Goal: Information Seeking & Learning: Understand process/instructions

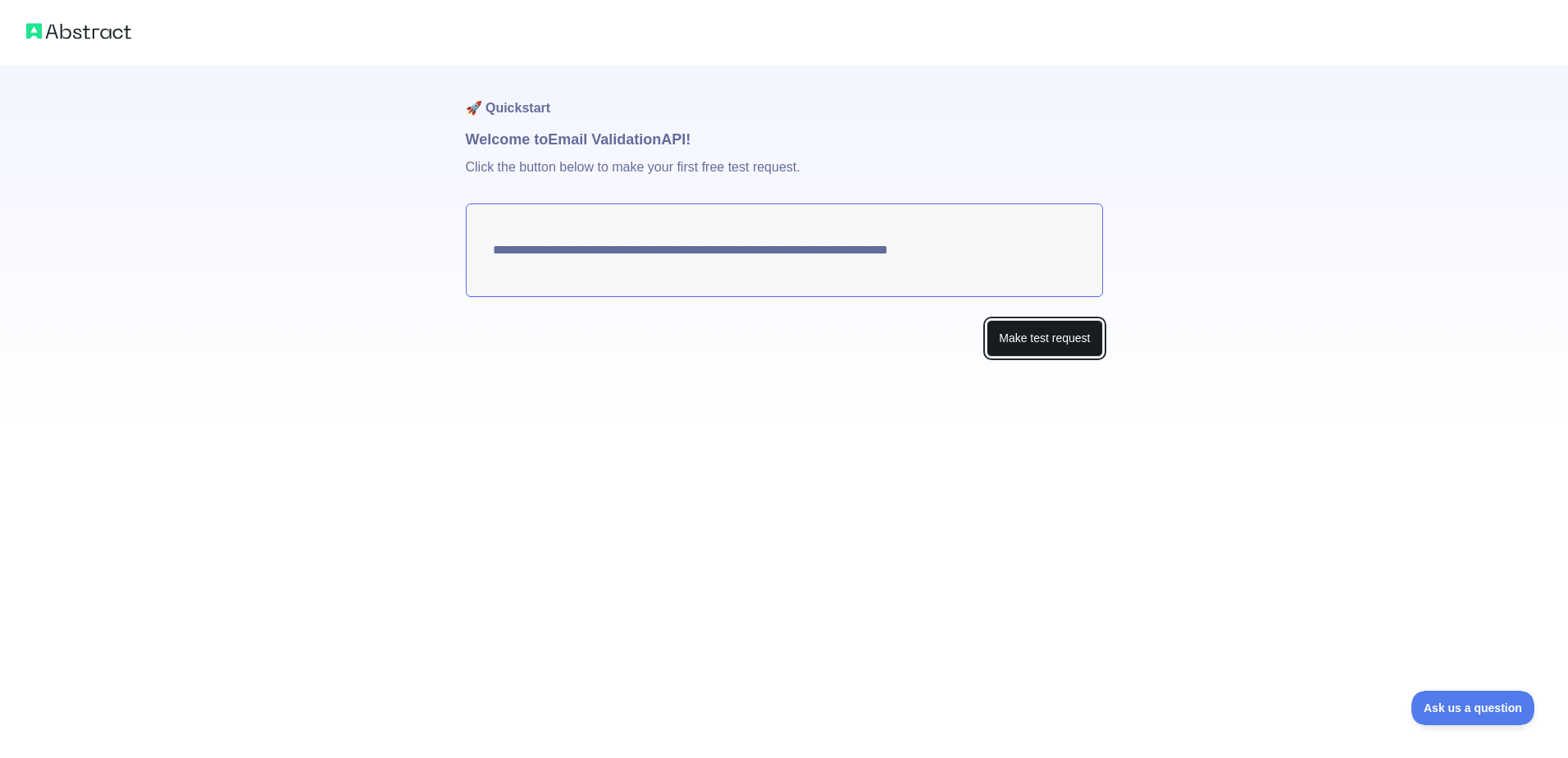
click at [1082, 345] on button "Make test request" at bounding box center [1043, 338] width 115 height 37
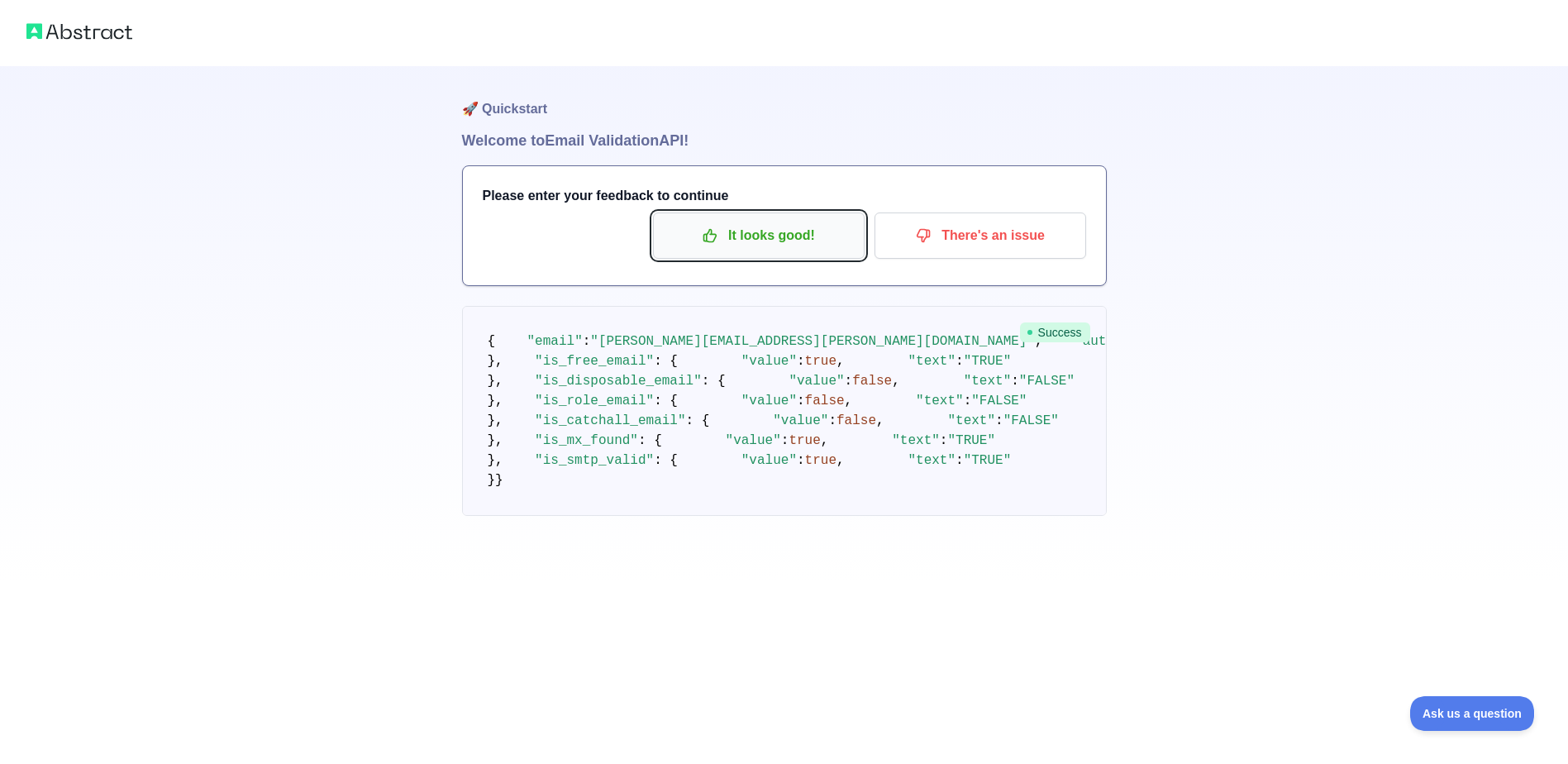
click at [775, 239] on p "It looks good!" at bounding box center [758, 235] width 187 height 28
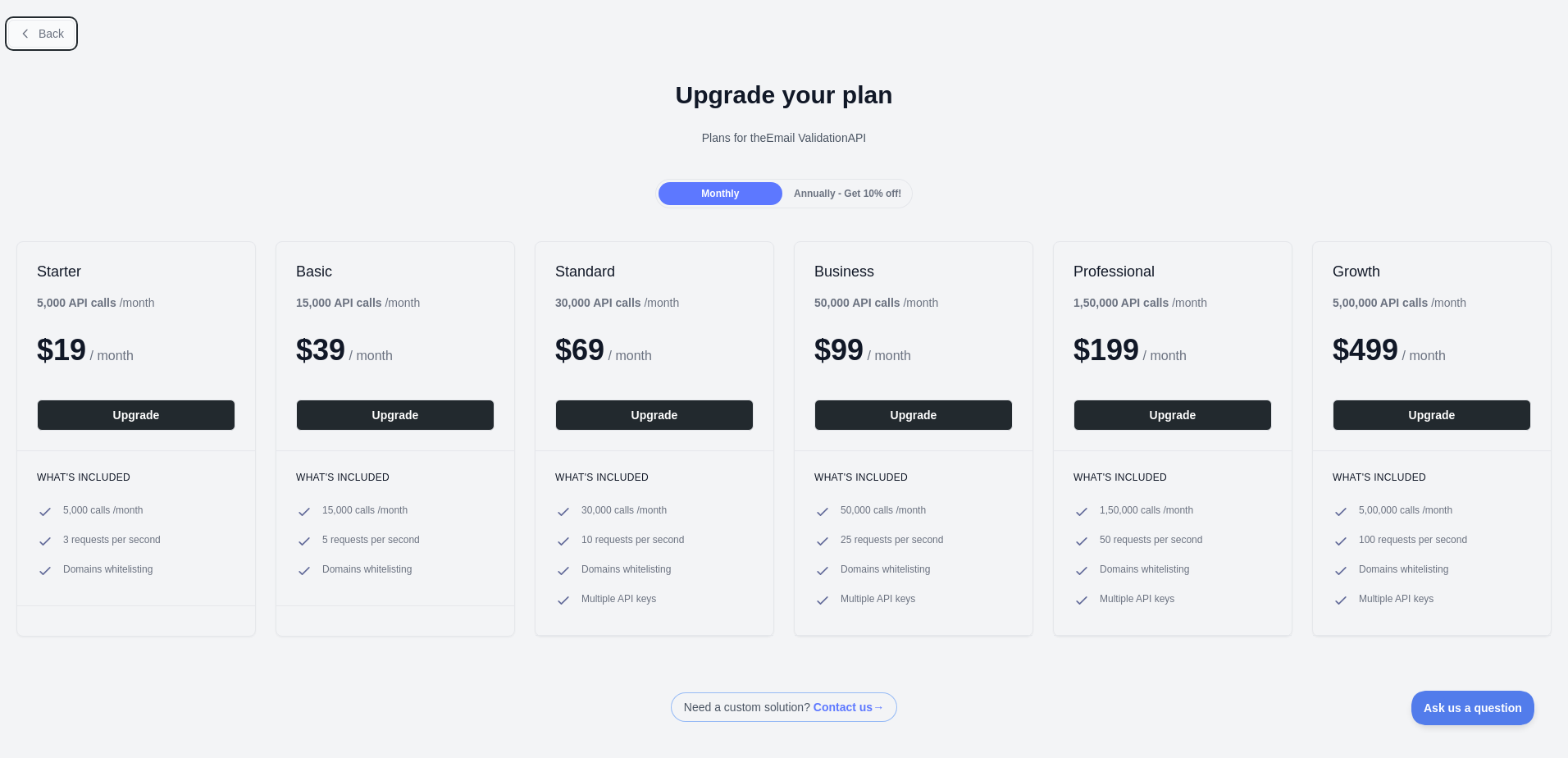
click at [40, 35] on span "Back" at bounding box center [52, 33] width 26 height 13
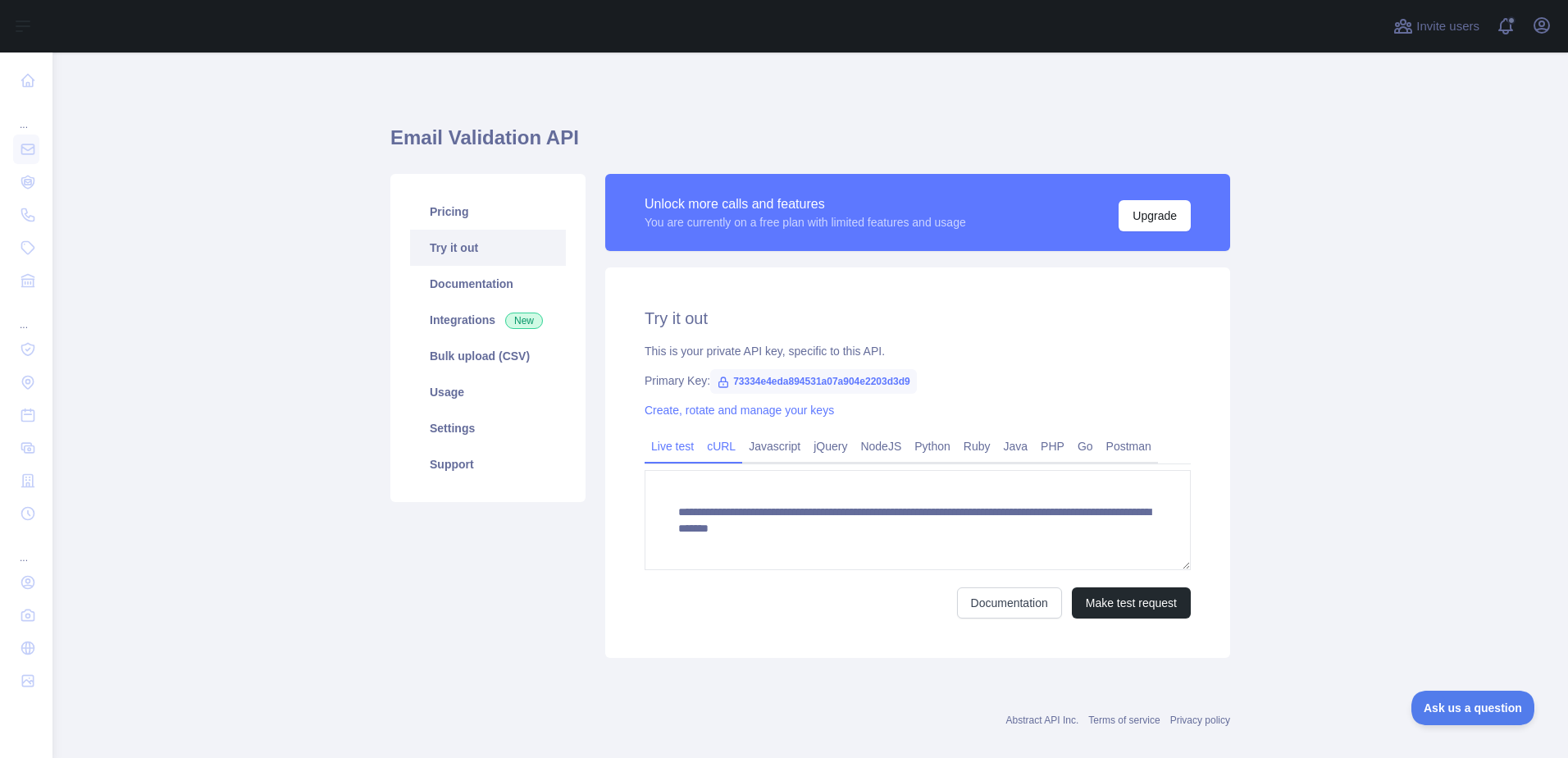
click at [719, 452] on link "cURL" at bounding box center [721, 446] width 41 height 26
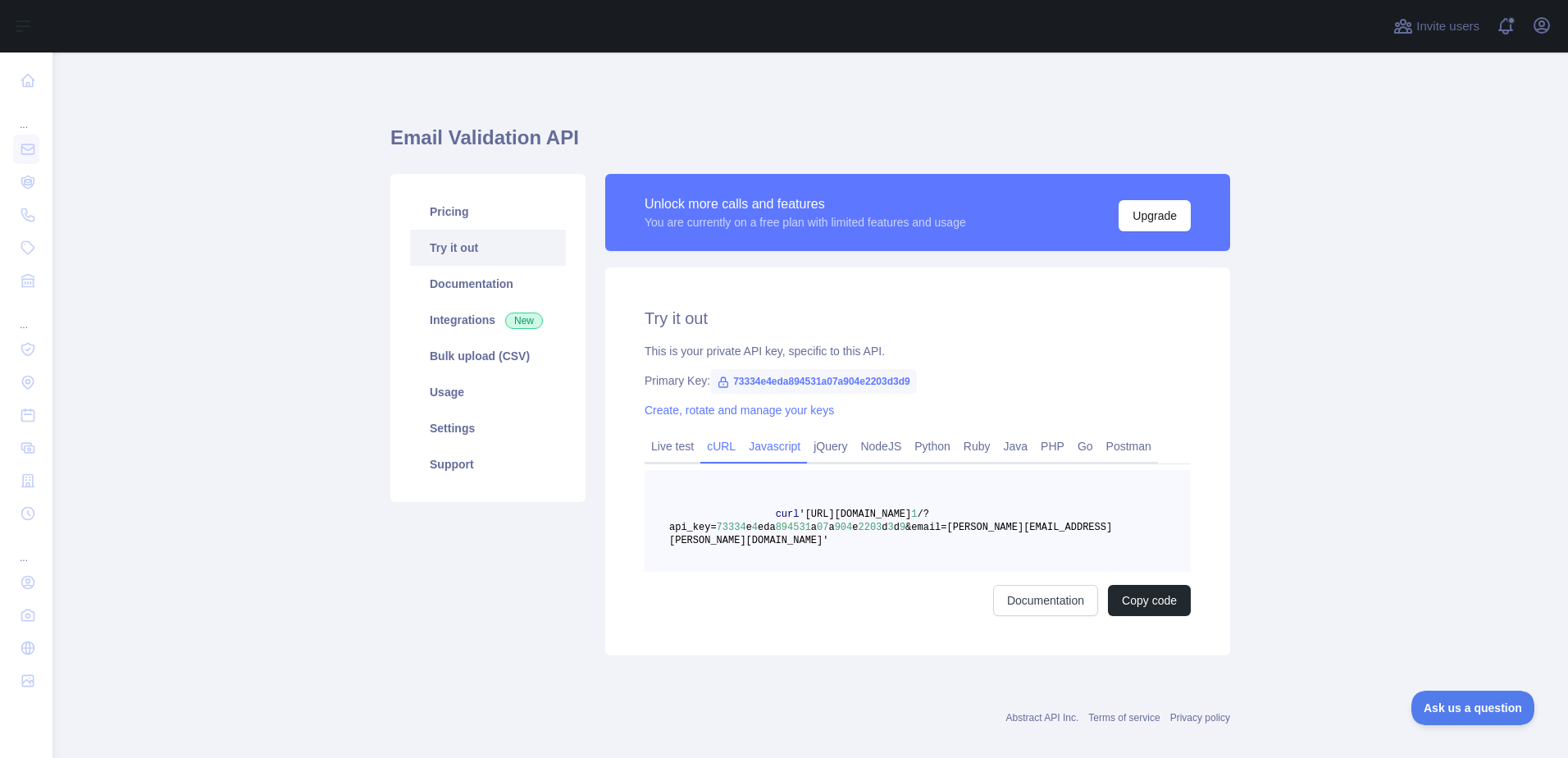
click at [742, 449] on link "Javascript" at bounding box center [774, 446] width 65 height 26
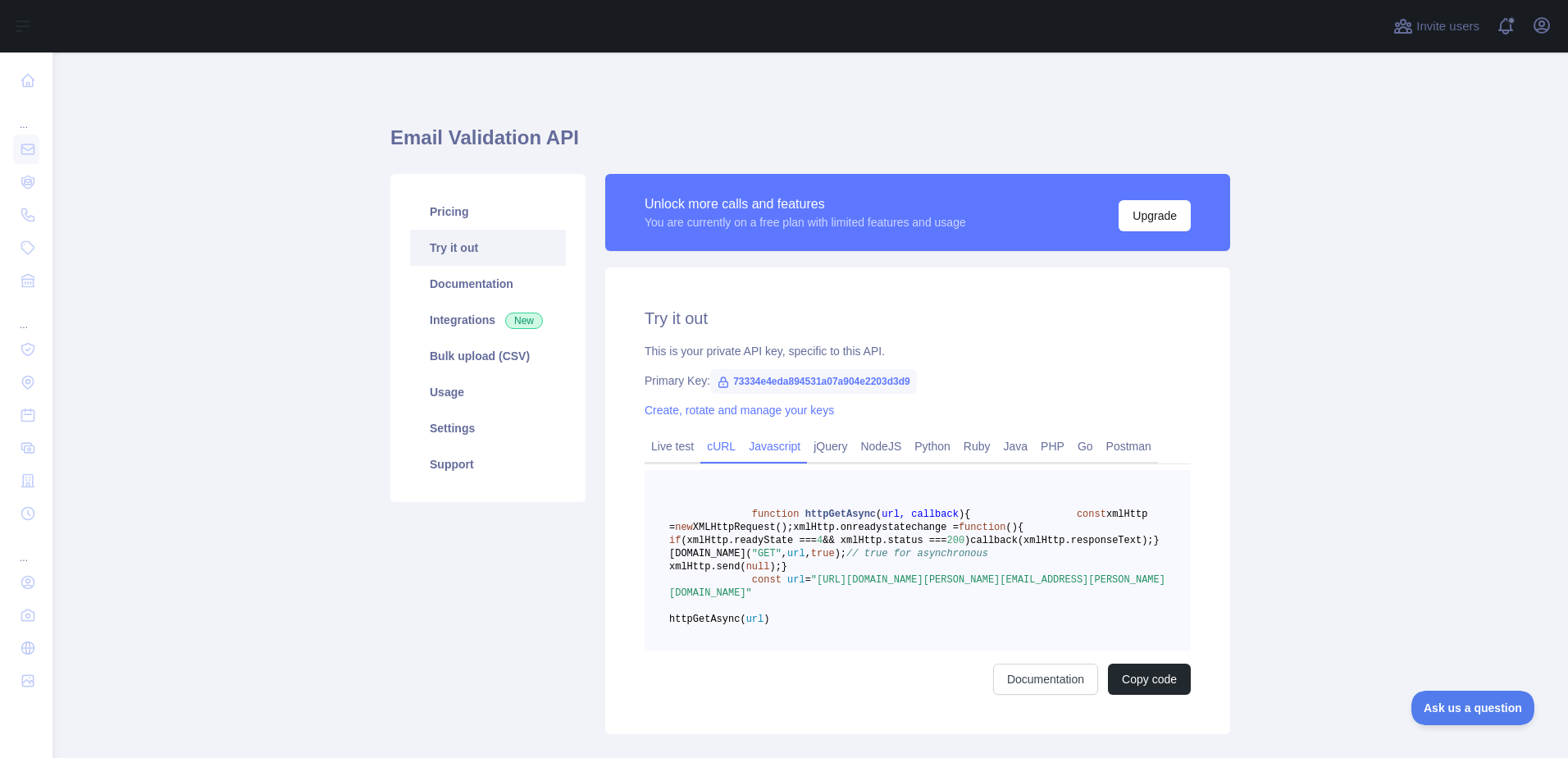
click at [710, 451] on link "cURL" at bounding box center [721, 446] width 41 height 26
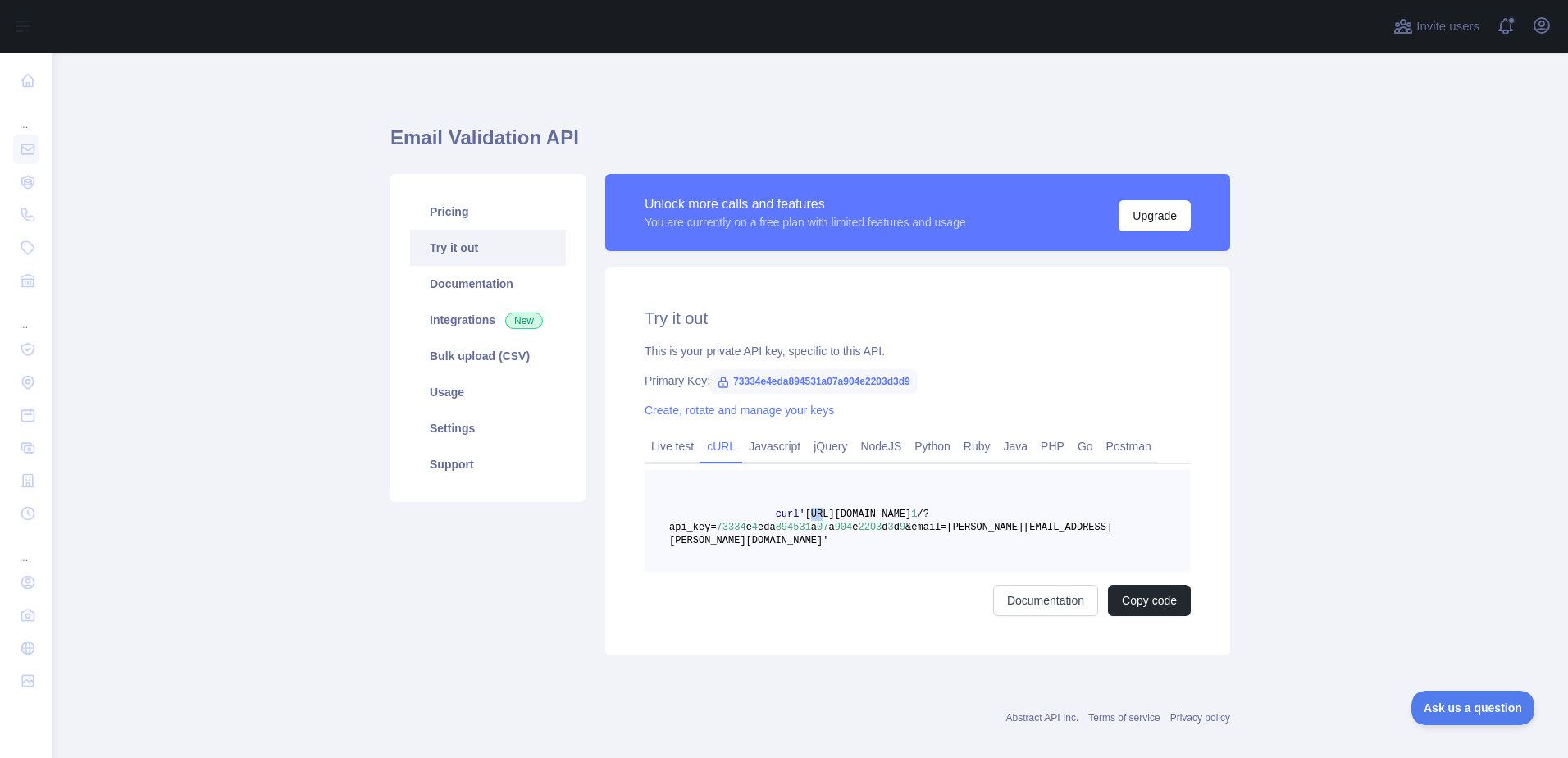
drag, startPoint x: 792, startPoint y: 514, endPoint x: 802, endPoint y: 514, distance: 10.0
click at [802, 514] on span "'[URL][DOMAIN_NAME]" at bounding box center [855, 515] width 112 height 11
click at [712, 624] on div "Try it out This is your private API key, specific to this API. Primary Key: 733…" at bounding box center [917, 461] width 625 height 388
click at [493, 382] on link "Usage" at bounding box center [488, 392] width 156 height 36
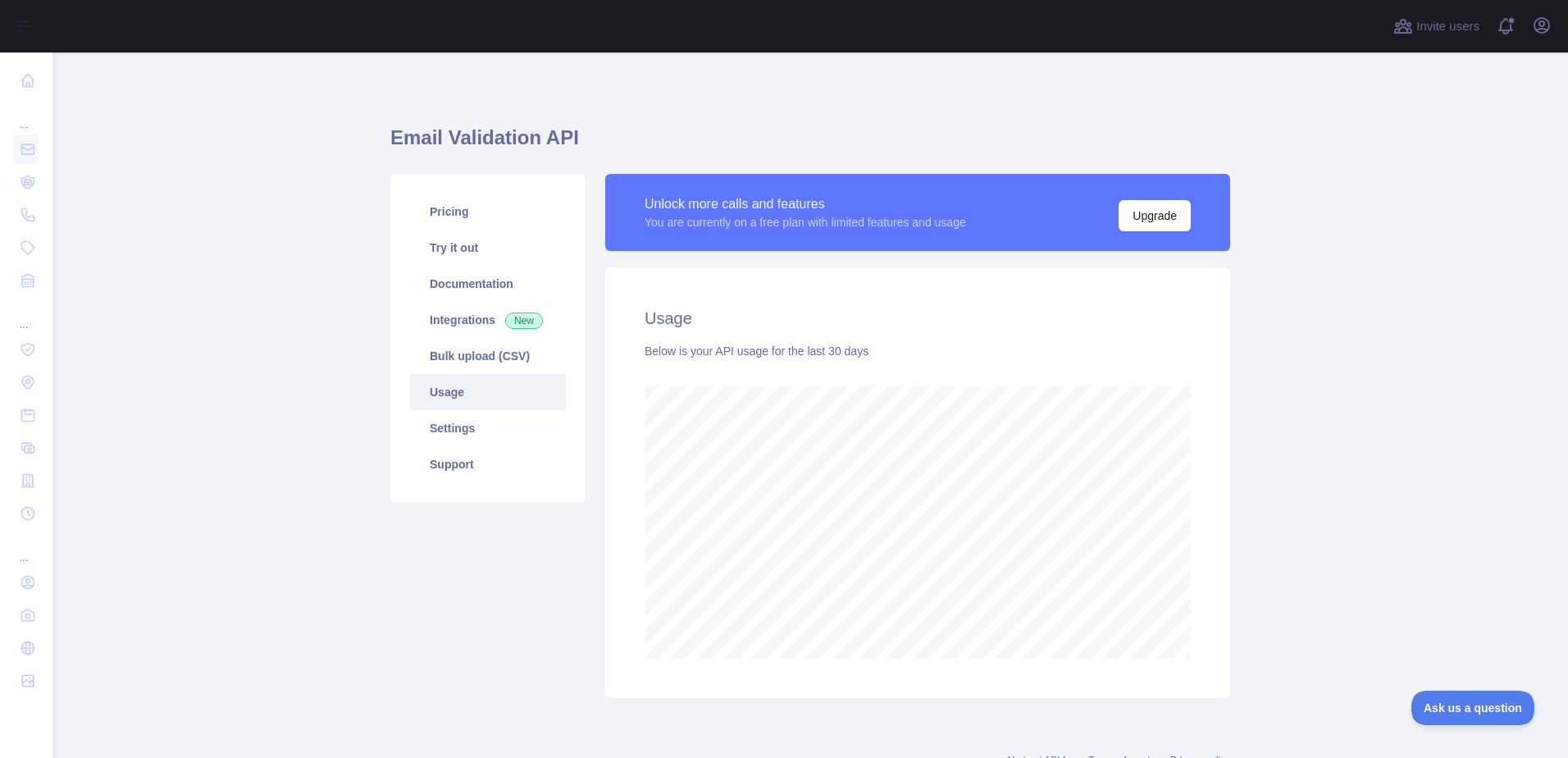
scroll to position [705, 1503]
click at [501, 296] on link "Documentation" at bounding box center [488, 283] width 156 height 36
click at [451, 234] on link "Try it out" at bounding box center [488, 247] width 156 height 36
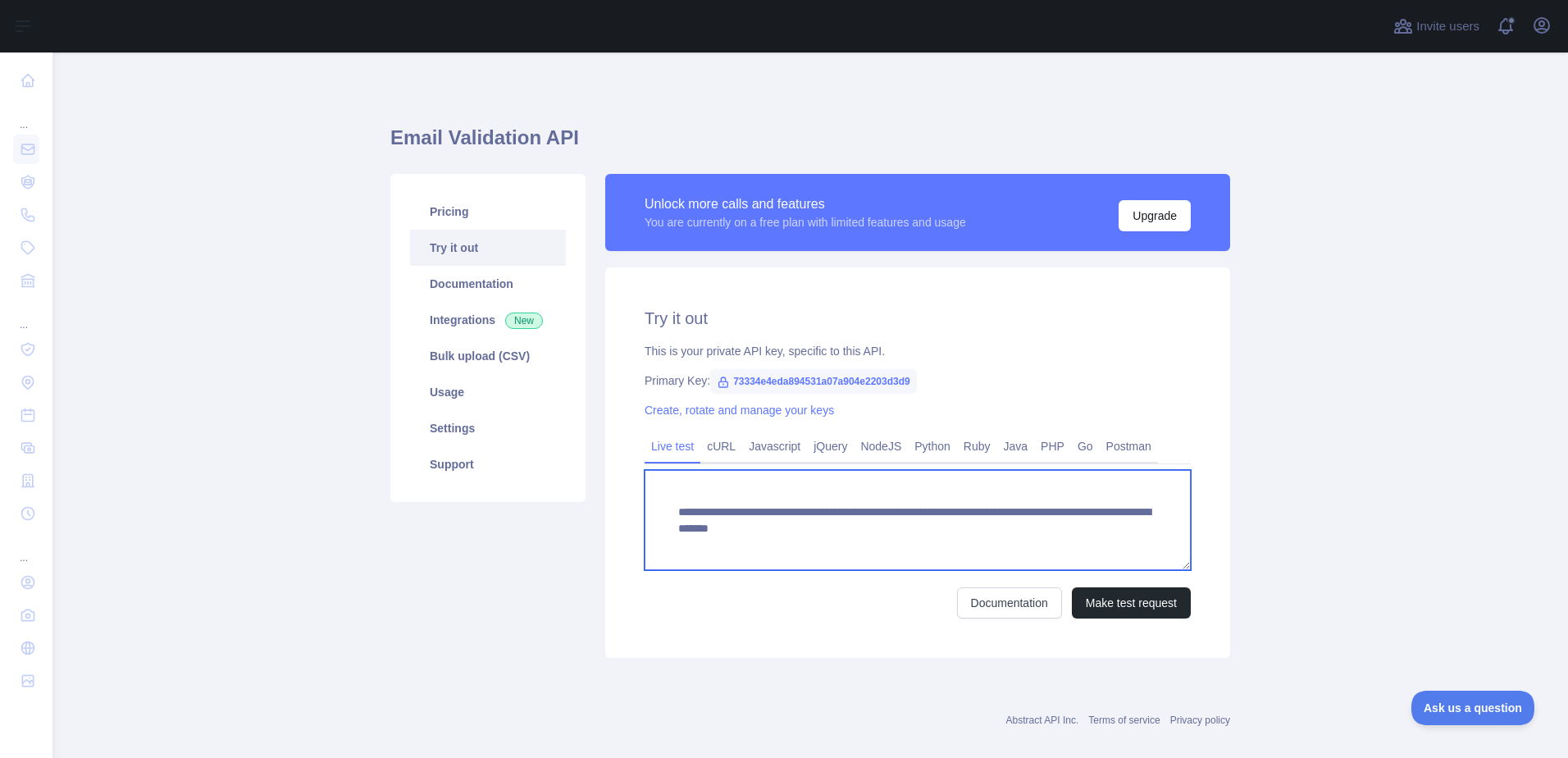
drag, startPoint x: 668, startPoint y: 513, endPoint x: 957, endPoint y: 537, distance: 290.0
click at [957, 537] on textarea "**********" at bounding box center [917, 520] width 546 height 101
